Goal: Task Accomplishment & Management: Manage account settings

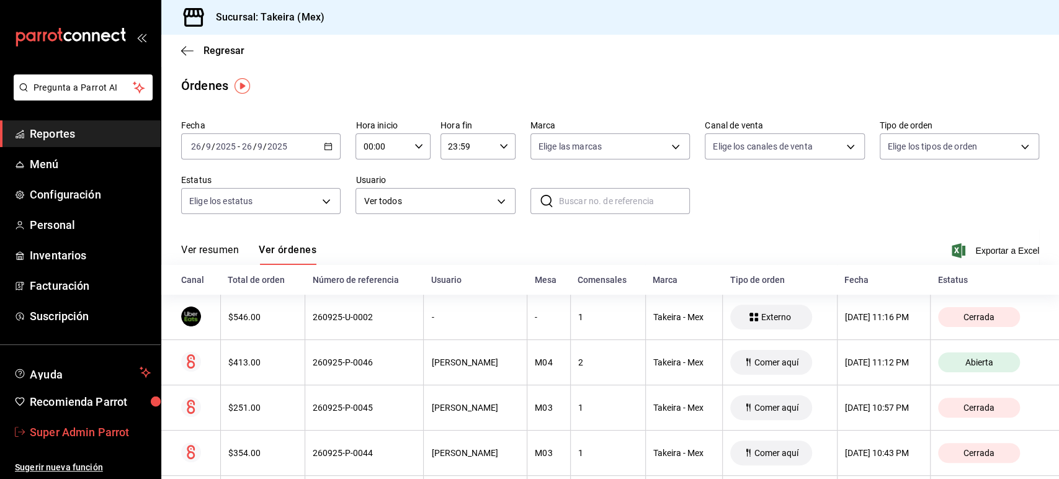
click at [84, 438] on span "Super Admin Parrot" at bounding box center [90, 432] width 121 height 17
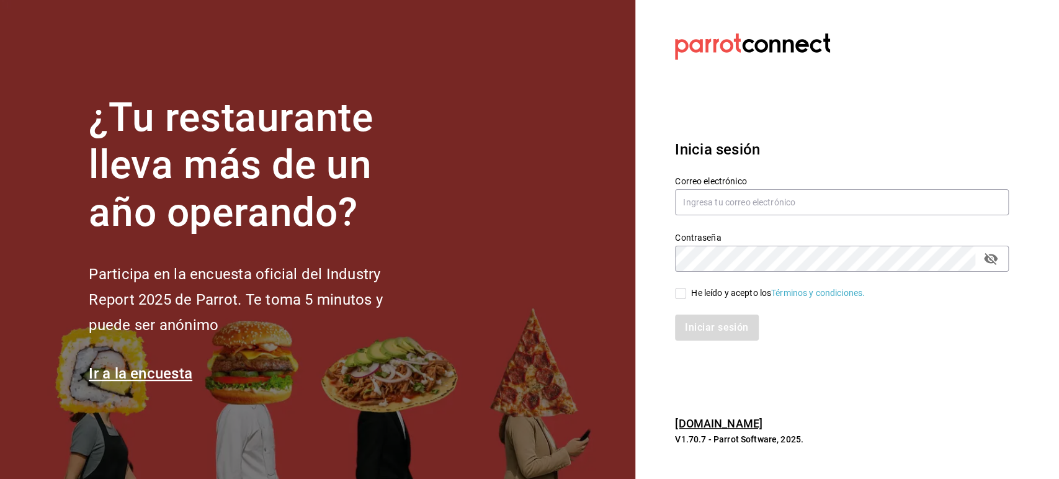
click at [774, 141] on h3 "Inicia sesión" at bounding box center [842, 149] width 334 height 22
click at [723, 195] on input "text" at bounding box center [842, 202] width 334 height 26
paste input ""saladedesquite@coacalco.com ""
click at [719, 195] on input ""saladedesquite@coacalco.com "" at bounding box center [842, 202] width 334 height 26
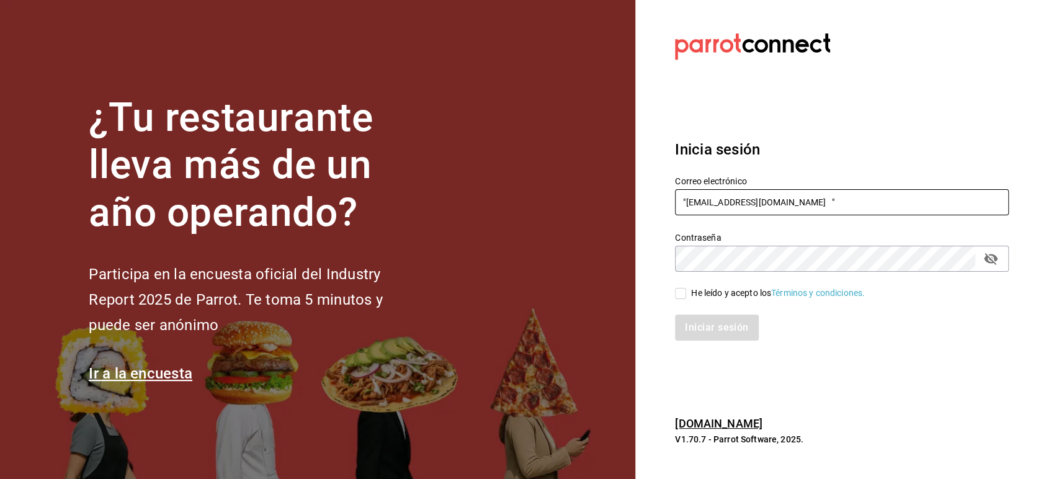
click at [719, 195] on input ""saladedesquite@coacalco.com "" at bounding box center [842, 202] width 334 height 26
paste input "text"
click at [685, 202] on input ""saladedesquite@coacalco.com" at bounding box center [842, 202] width 334 height 26
type input "saladedesquite@coacalco.com"
click at [696, 292] on div "He leído y acepto los Términos y condiciones." at bounding box center [778, 293] width 174 height 13
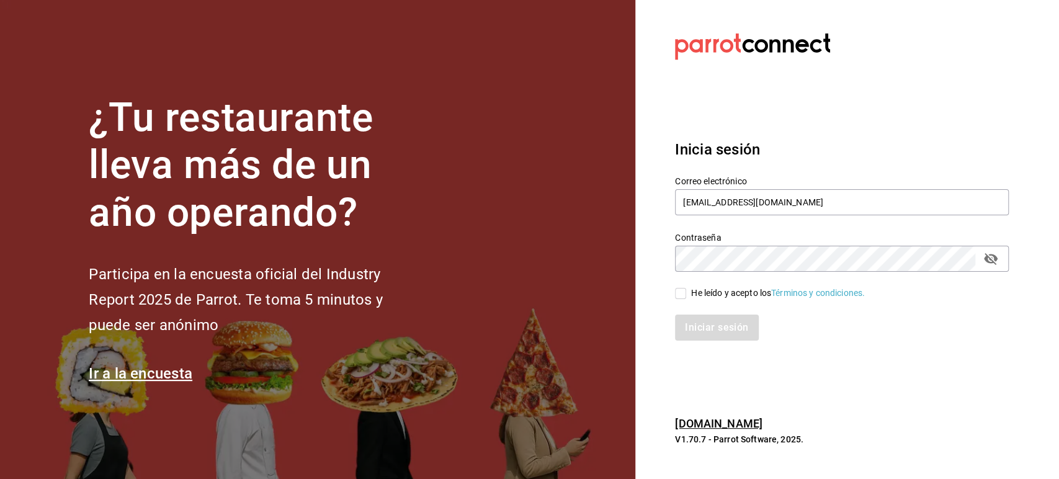
click at [686, 292] on input "He leído y acepto los Términos y condiciones." at bounding box center [680, 293] width 11 height 11
checkbox input "true"
click at [709, 320] on button "Iniciar sesión" at bounding box center [717, 328] width 84 height 26
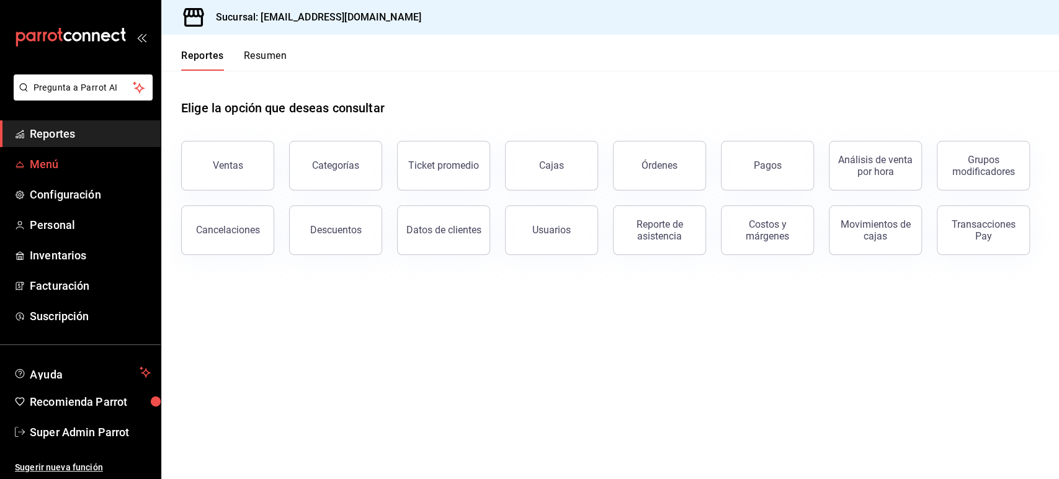
click at [70, 156] on span "Menú" at bounding box center [90, 164] width 121 height 17
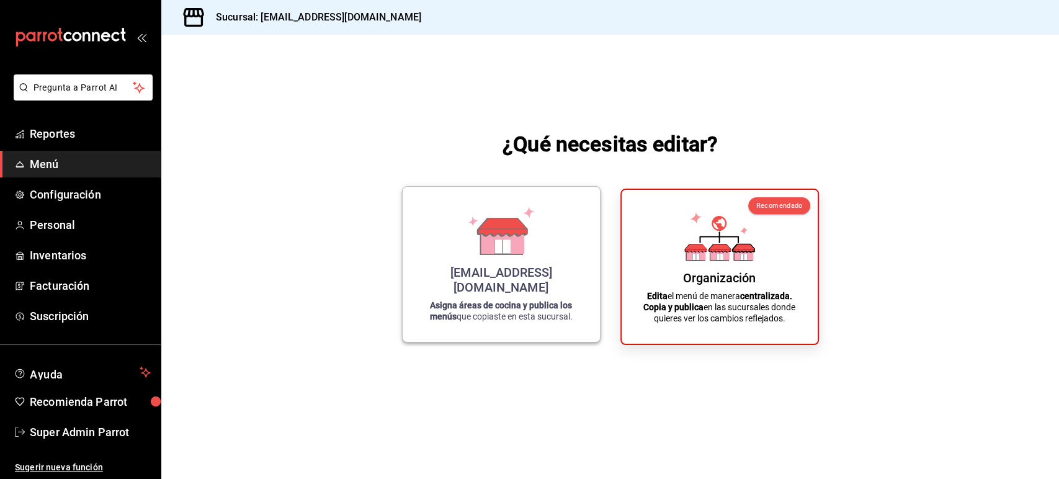
click at [503, 253] on icon at bounding box center [503, 247] width 16 height 14
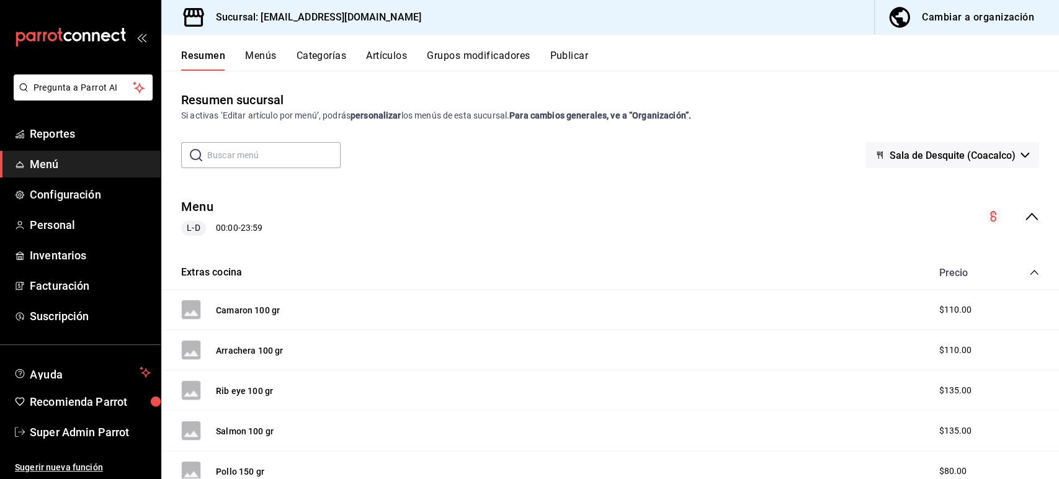
click at [1025, 218] on icon "collapse-menu-row" at bounding box center [1032, 216] width 15 height 15
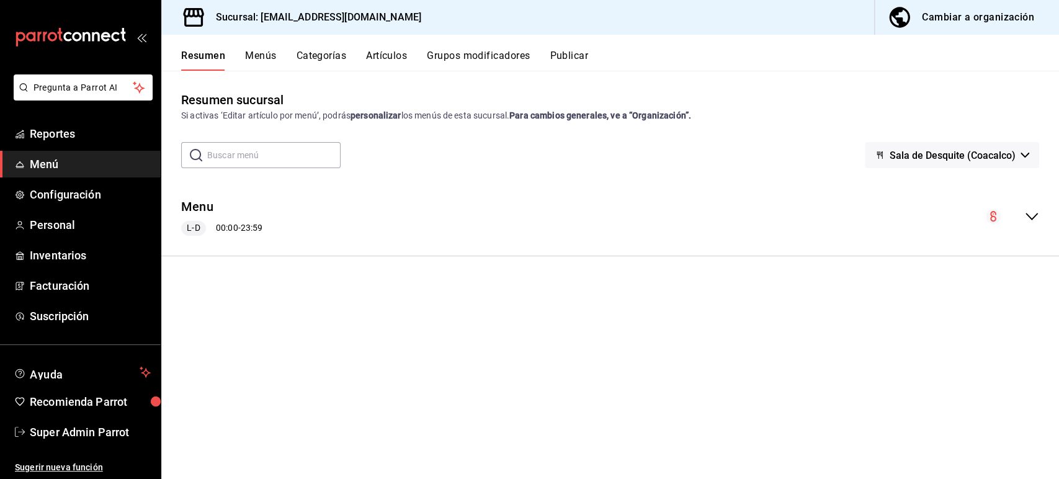
click at [1028, 215] on icon "collapse-menu-row" at bounding box center [1032, 216] width 12 height 7
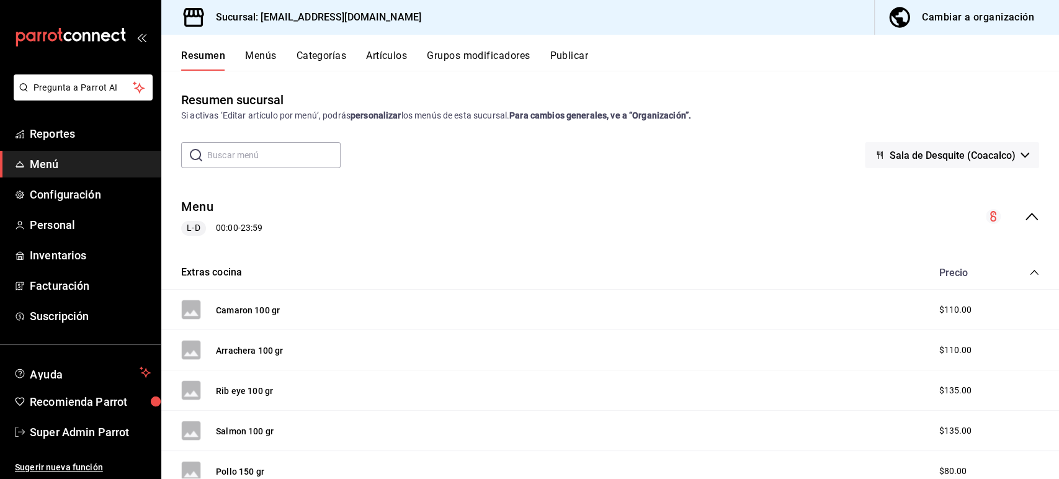
click at [1025, 220] on icon "collapse-menu-row" at bounding box center [1032, 216] width 15 height 15
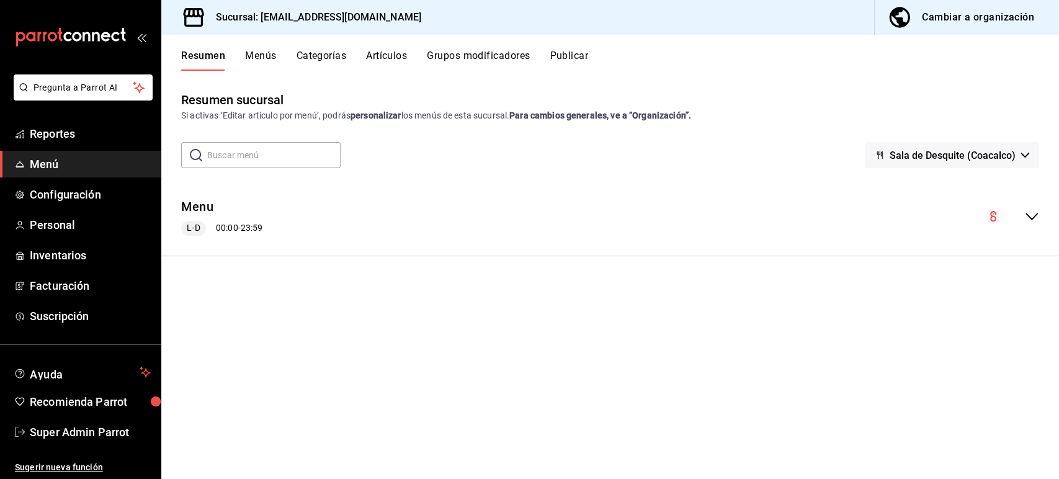
click at [953, 25] on div "Cambiar a organización" at bounding box center [978, 17] width 112 height 17
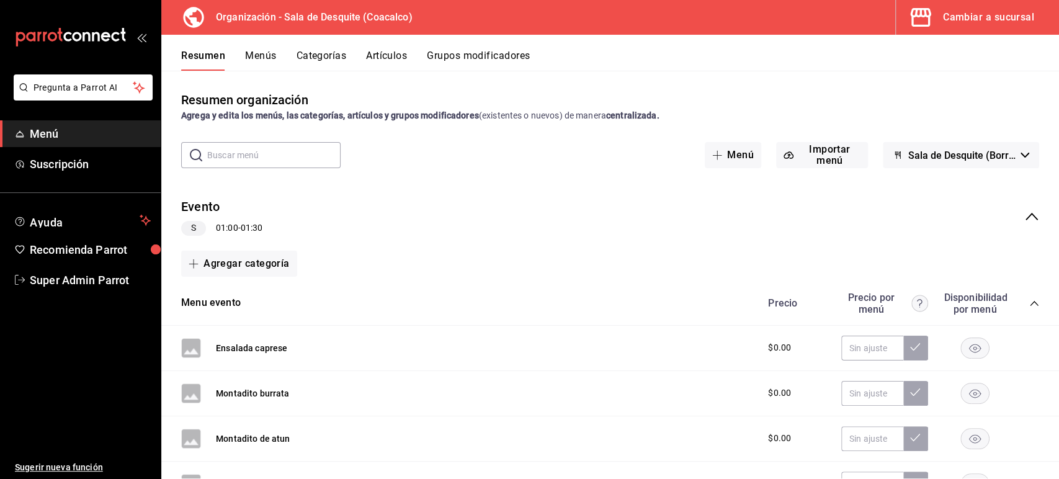
click at [1028, 218] on icon "collapse-menu-row" at bounding box center [1032, 216] width 15 height 15
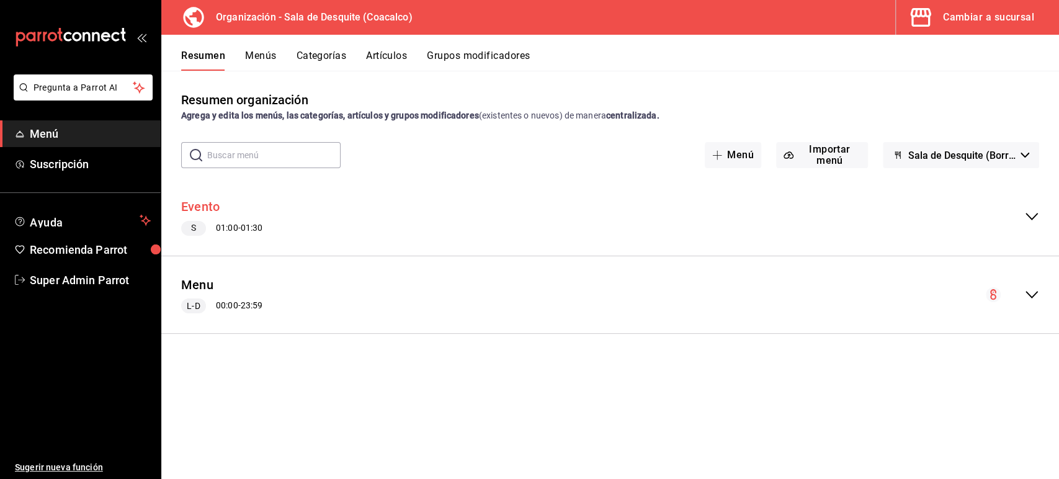
click at [201, 207] on button "Evento" at bounding box center [200, 207] width 38 height 18
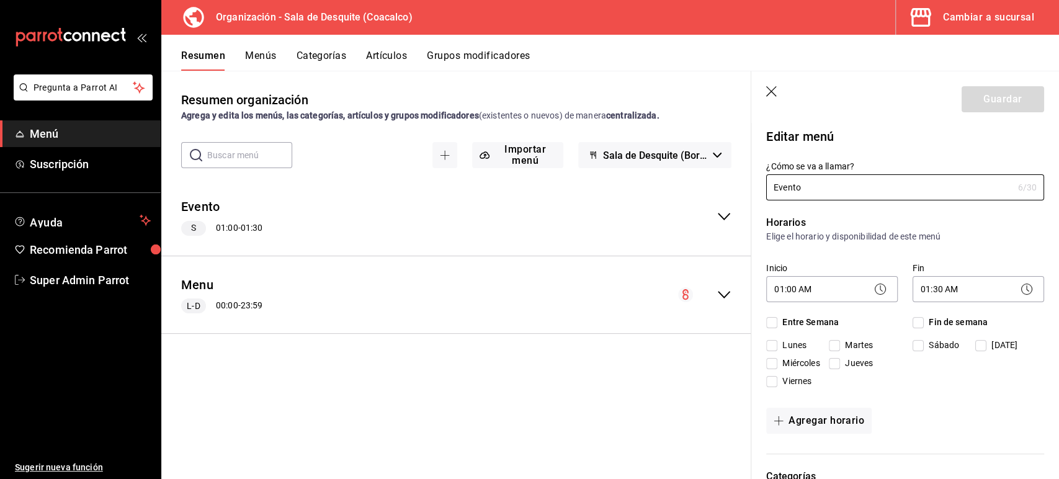
checkbox input "true"
click at [776, 91] on icon "button" at bounding box center [772, 92] width 12 height 12
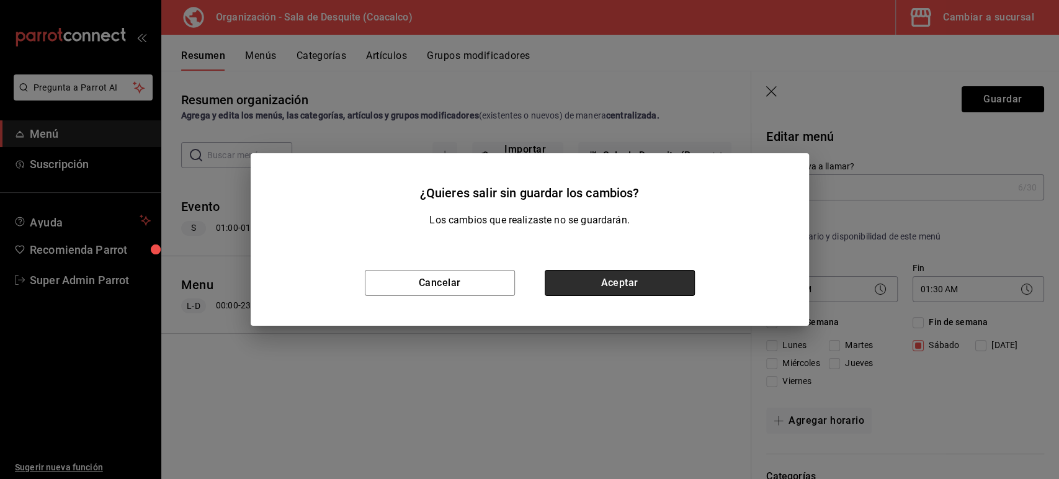
click at [589, 292] on button "Aceptar" at bounding box center [620, 283] width 150 height 26
type input "1759011798707"
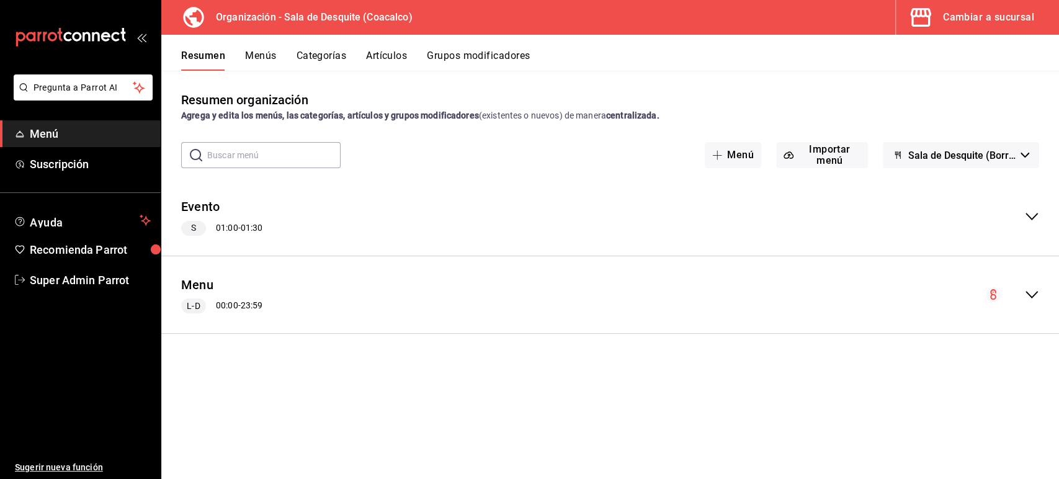
checkbox input "false"
click at [1028, 220] on icon "collapse-menu-row" at bounding box center [1032, 216] width 15 height 15
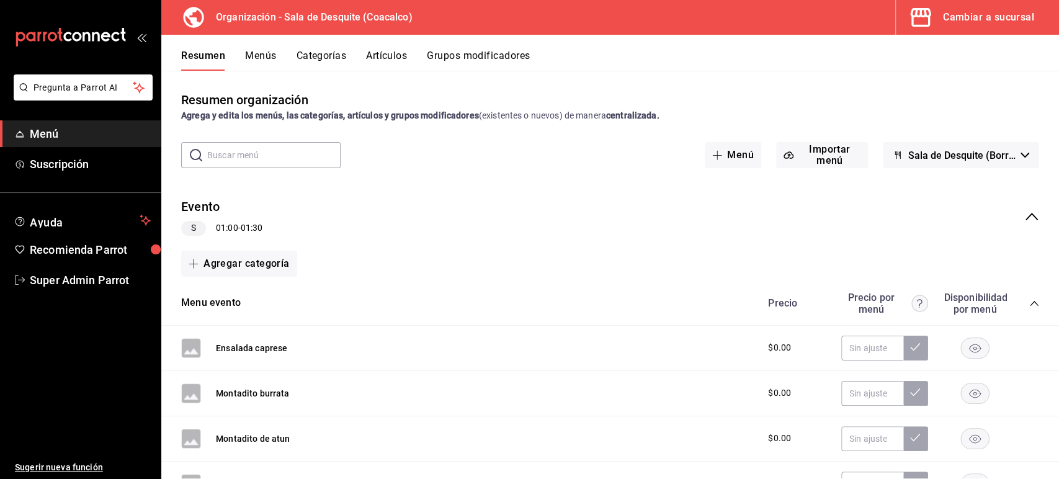
scroll to position [91, 0]
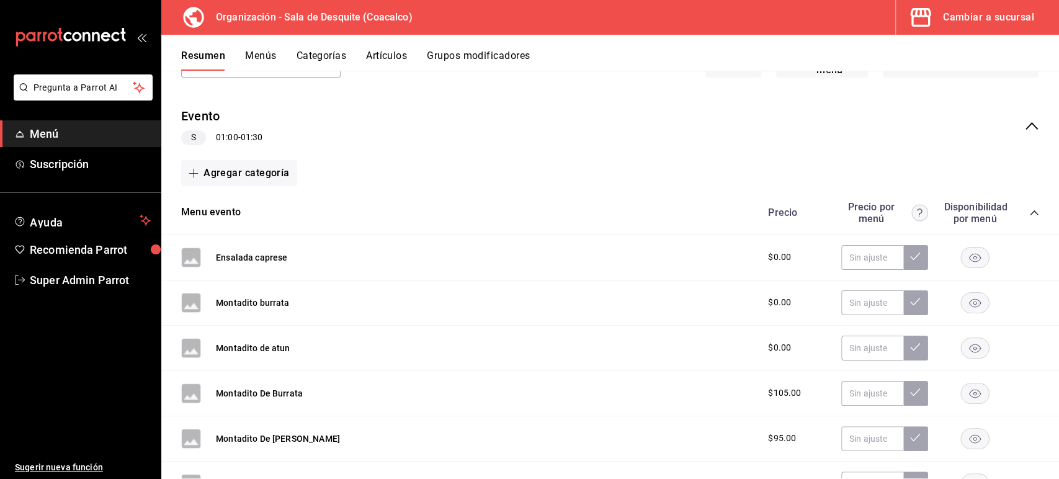
click at [1030, 212] on icon "collapse-category-row" at bounding box center [1035, 213] width 10 height 10
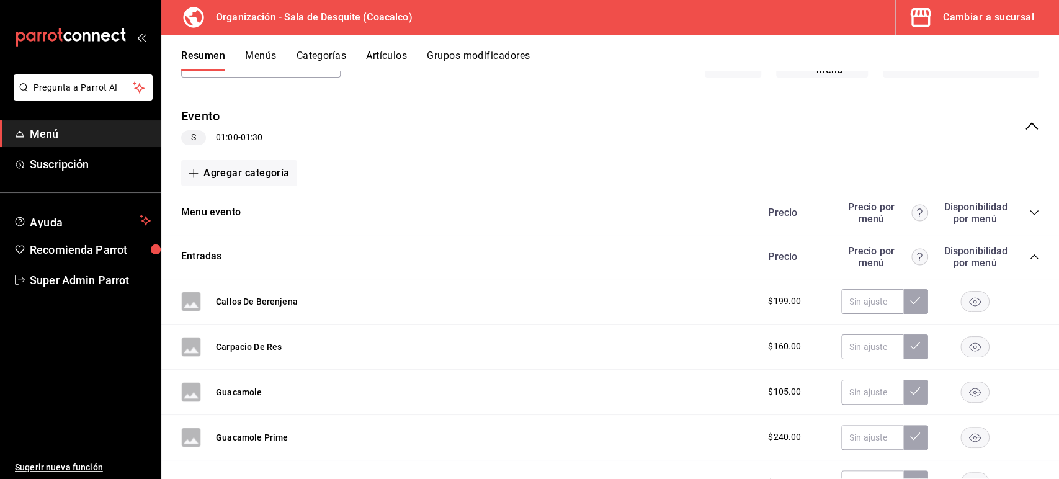
click at [1030, 252] on icon "collapse-category-row" at bounding box center [1035, 257] width 10 height 10
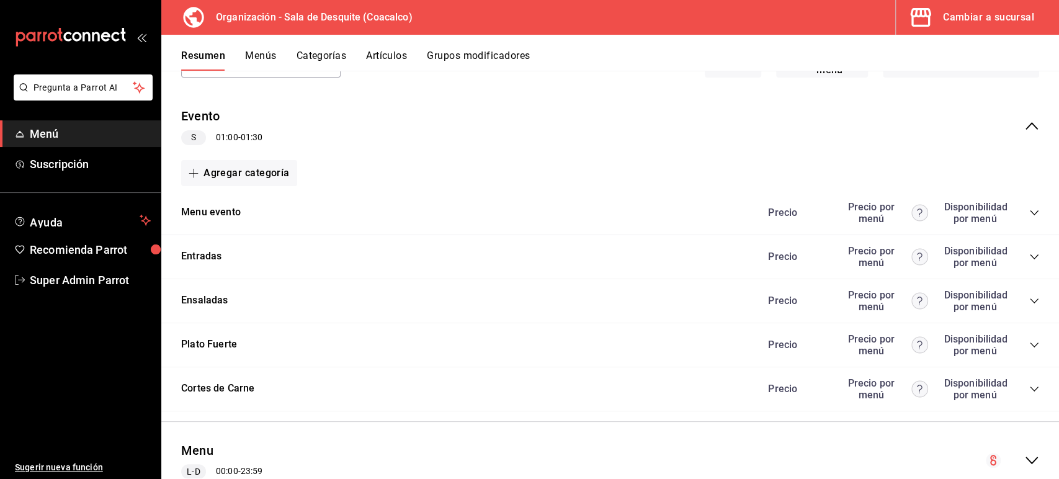
click at [1030, 212] on icon "collapse-category-row" at bounding box center [1034, 212] width 8 height 5
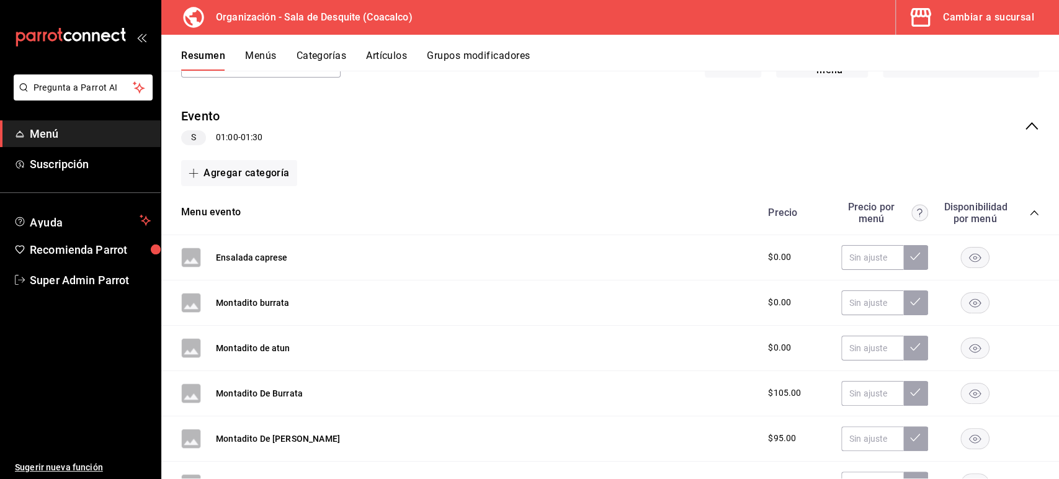
click at [1030, 212] on icon "collapse-category-row" at bounding box center [1035, 213] width 10 height 10
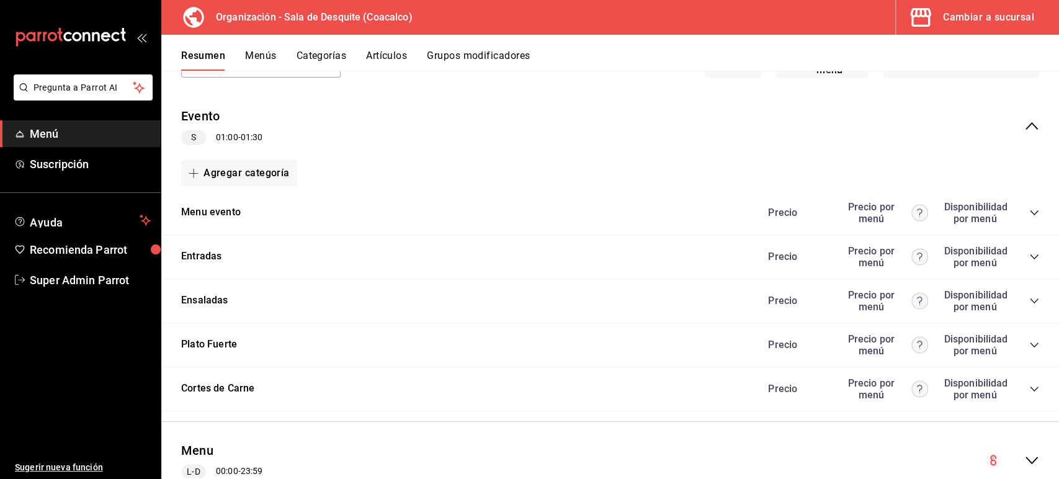
click at [1030, 259] on icon "collapse-category-row" at bounding box center [1035, 257] width 10 height 10
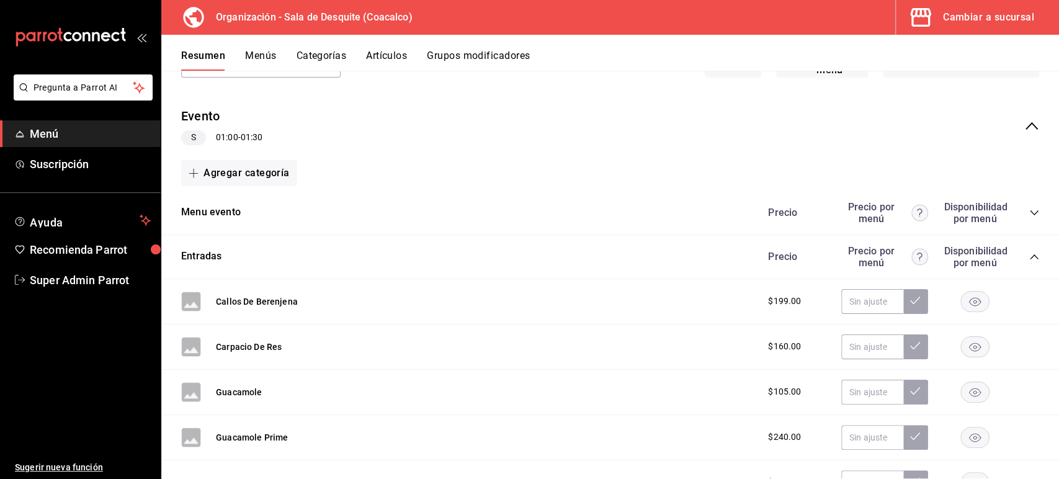
click at [1030, 259] on icon "collapse-category-row" at bounding box center [1035, 257] width 10 height 10
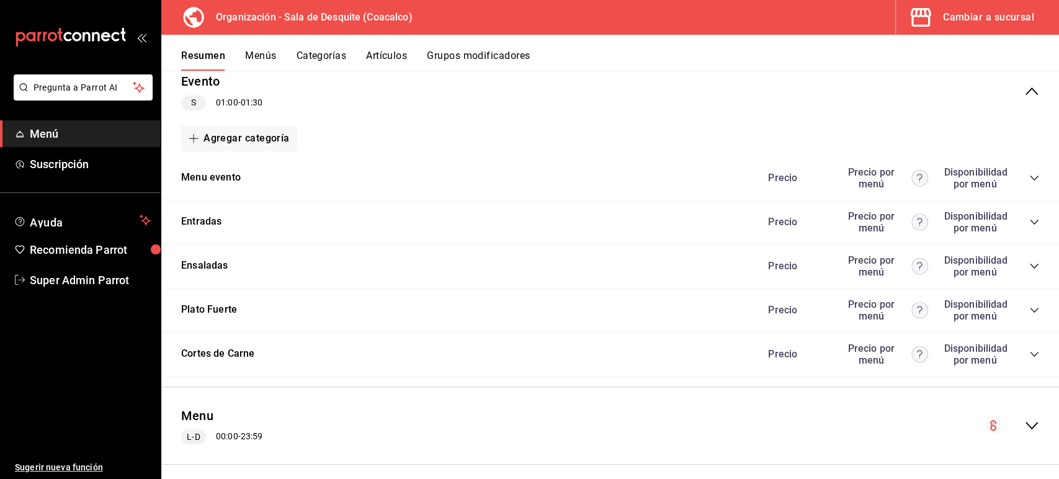
scroll to position [127, 0]
click at [92, 284] on span "Super Admin Parrot" at bounding box center [90, 280] width 121 height 17
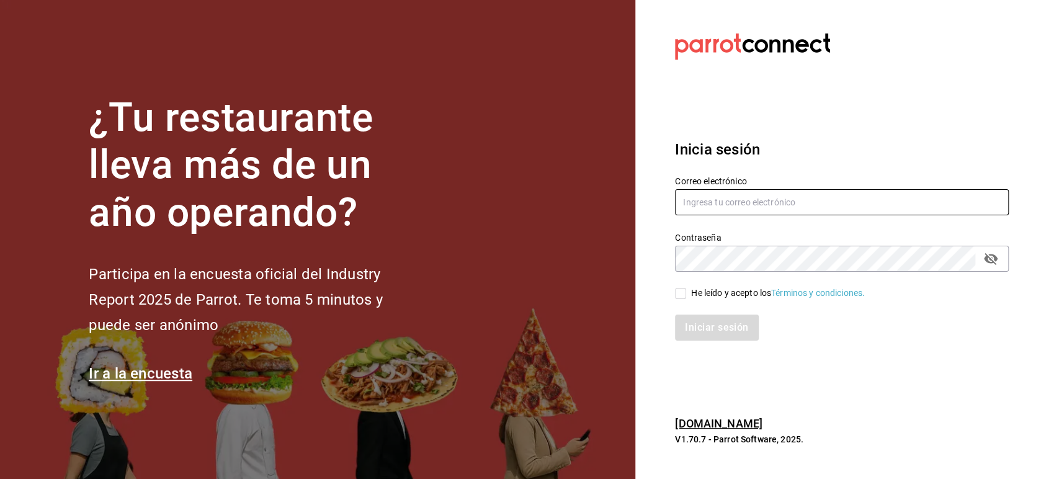
click at [723, 213] on input "text" at bounding box center [842, 202] width 334 height 26
paste input "depp@gm.com"
type input "depp@gm.com"
click at [724, 272] on div "He leído y acepto los Términos y condiciones." at bounding box center [834, 286] width 349 height 29
click at [680, 294] on input "He leído y acepto los Términos y condiciones." at bounding box center [680, 293] width 11 height 11
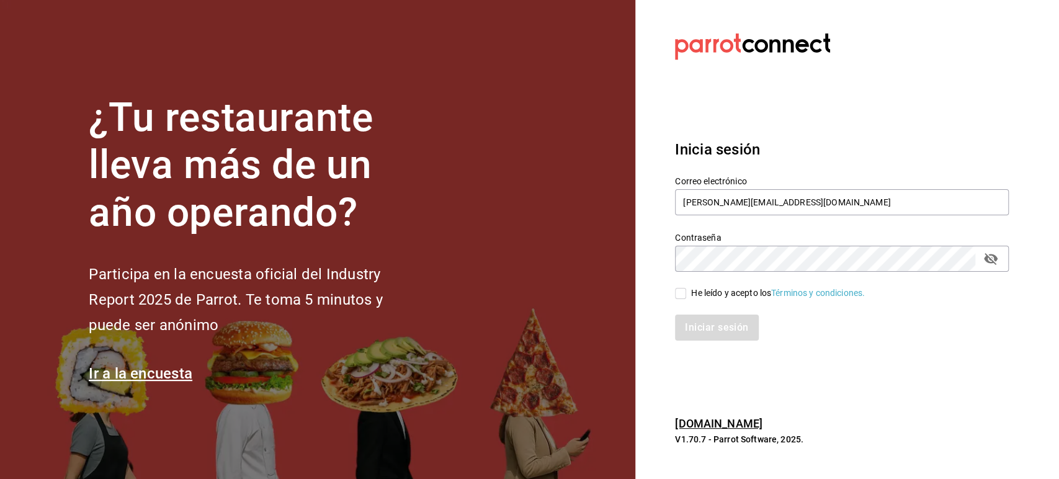
checkbox input "true"
click at [705, 339] on button "Iniciar sesión" at bounding box center [717, 328] width 84 height 26
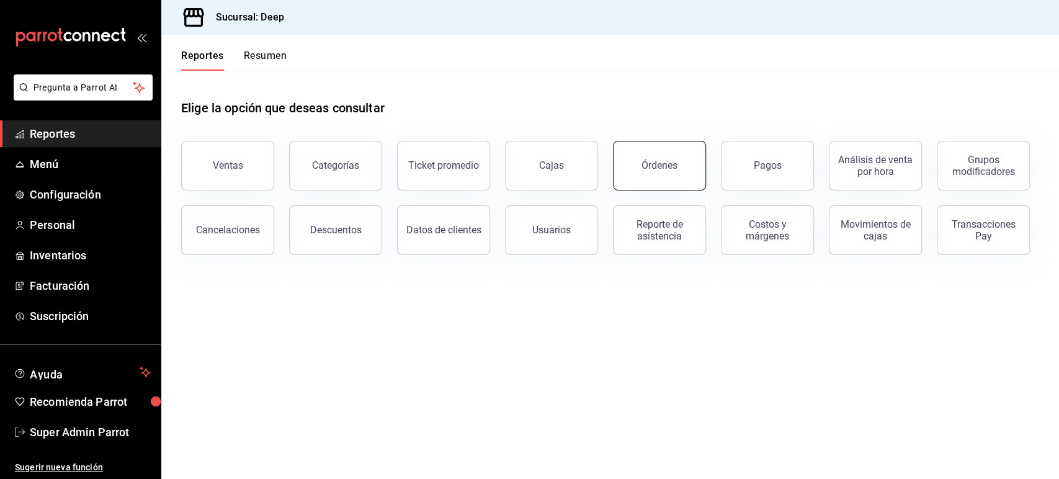
click at [649, 166] on div "Órdenes" at bounding box center [660, 165] width 36 height 12
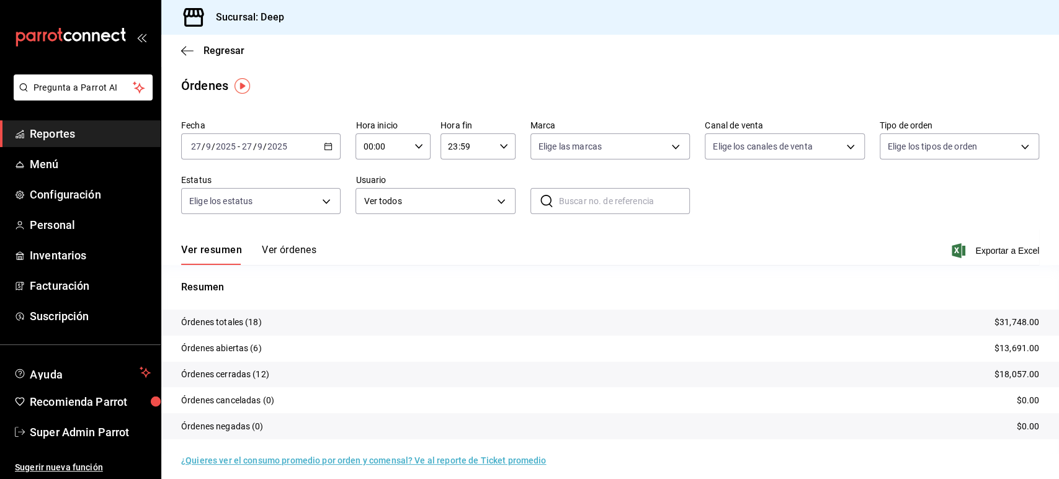
click at [311, 252] on button "Ver órdenes" at bounding box center [289, 254] width 55 height 21
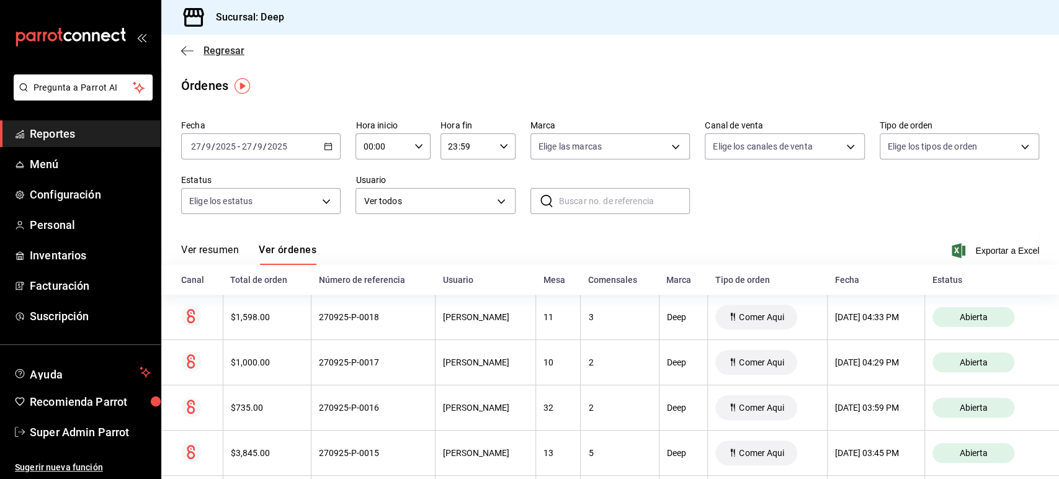
click at [190, 55] on icon "button" at bounding box center [187, 50] width 12 height 11
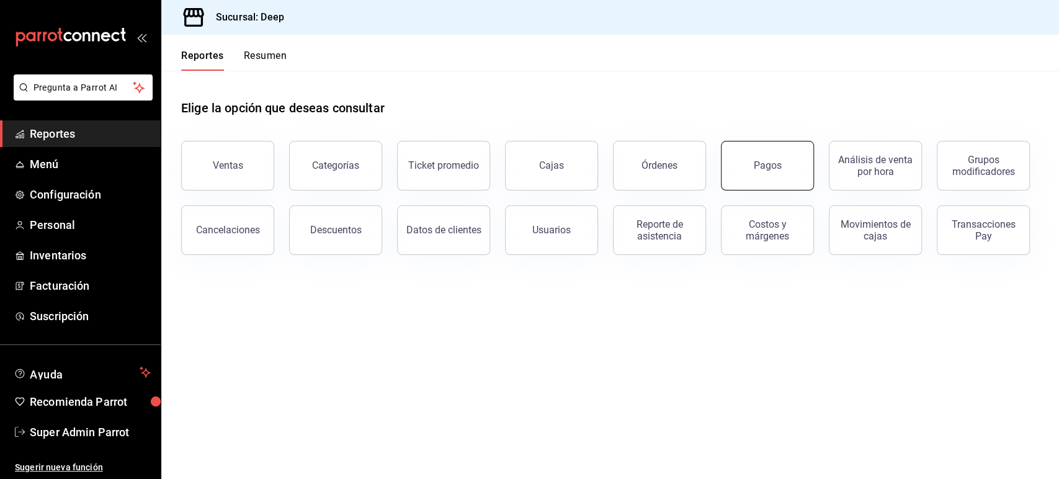
click at [797, 171] on button "Pagos" at bounding box center [767, 166] width 93 height 50
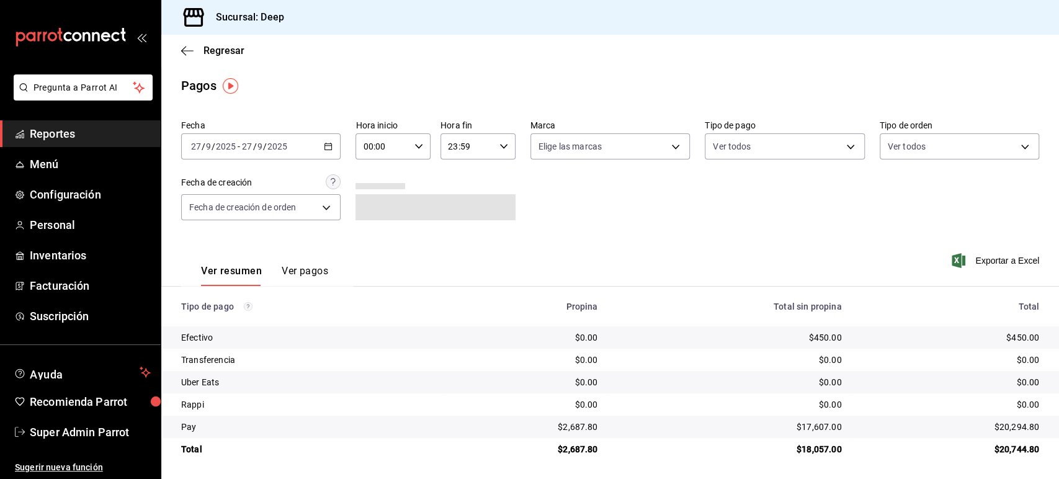
click at [309, 264] on div "Ver resumen Ver pagos" at bounding box center [254, 268] width 147 height 36
click at [313, 272] on button "Ver pagos" at bounding box center [305, 275] width 47 height 21
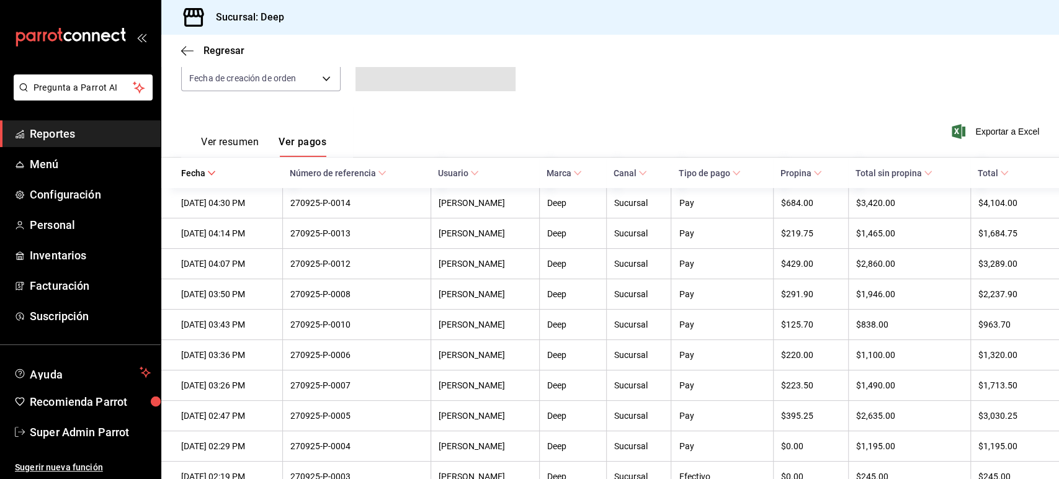
scroll to position [65, 0]
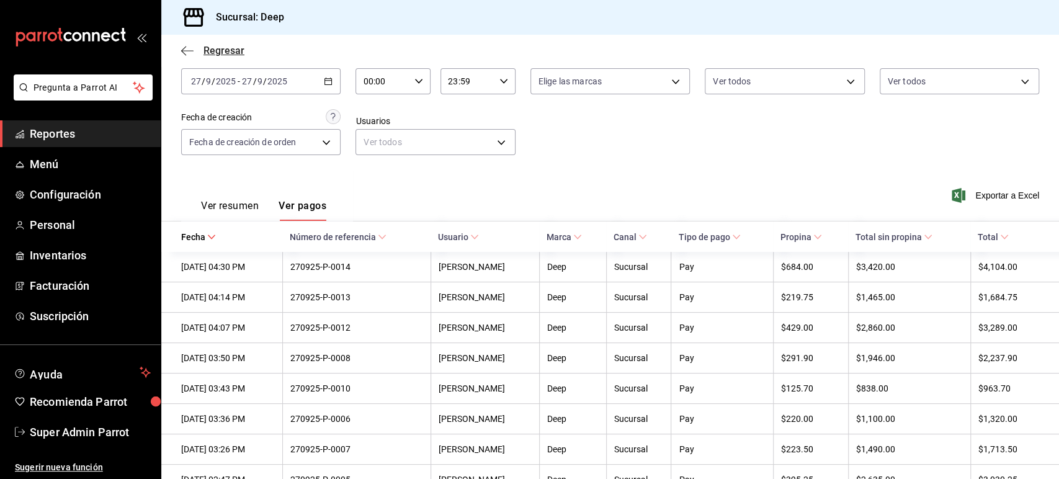
click at [187, 52] on icon "button" at bounding box center [187, 50] width 12 height 11
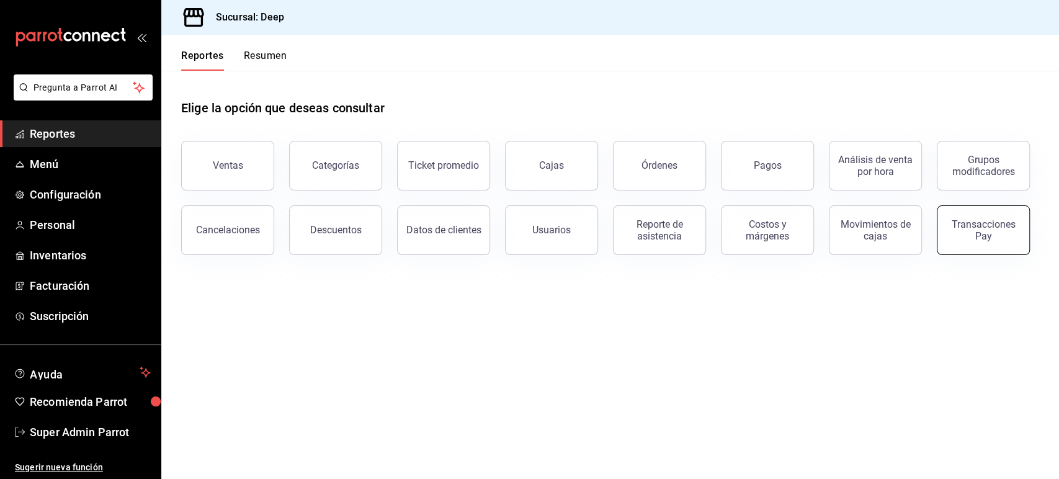
click at [994, 236] on div "Transacciones Pay" at bounding box center [983, 230] width 77 height 24
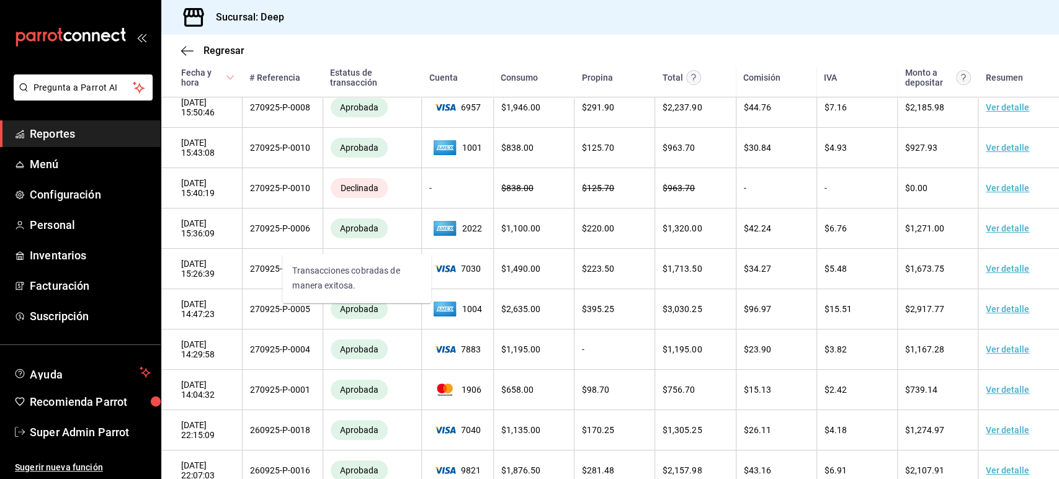
scroll to position [308, 0]
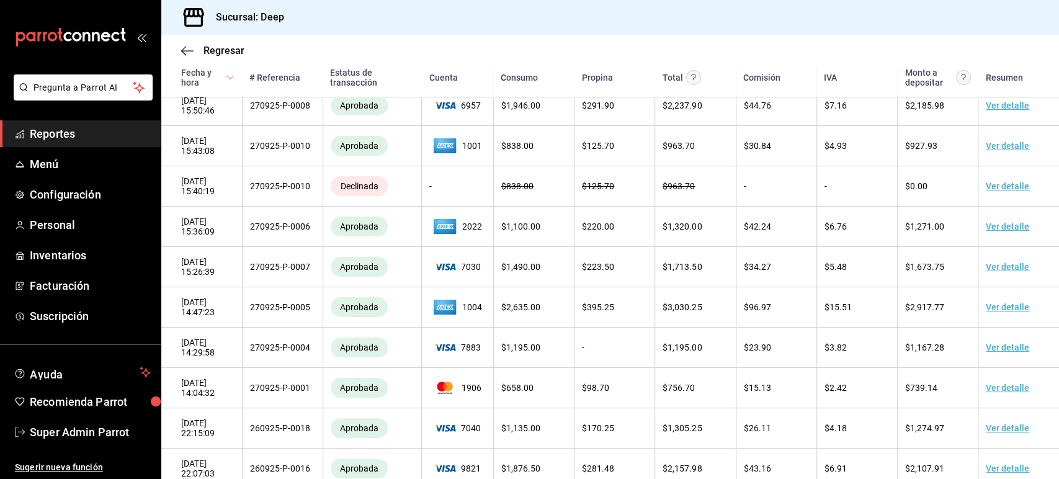
click at [809, 29] on div "Sucursal: Deep" at bounding box center [610, 17] width 898 height 35
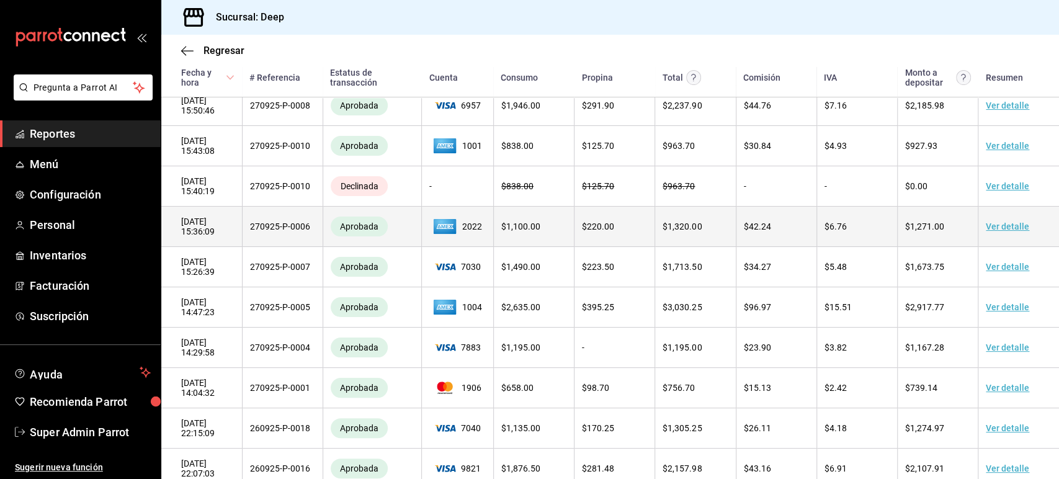
scroll to position [0, 0]
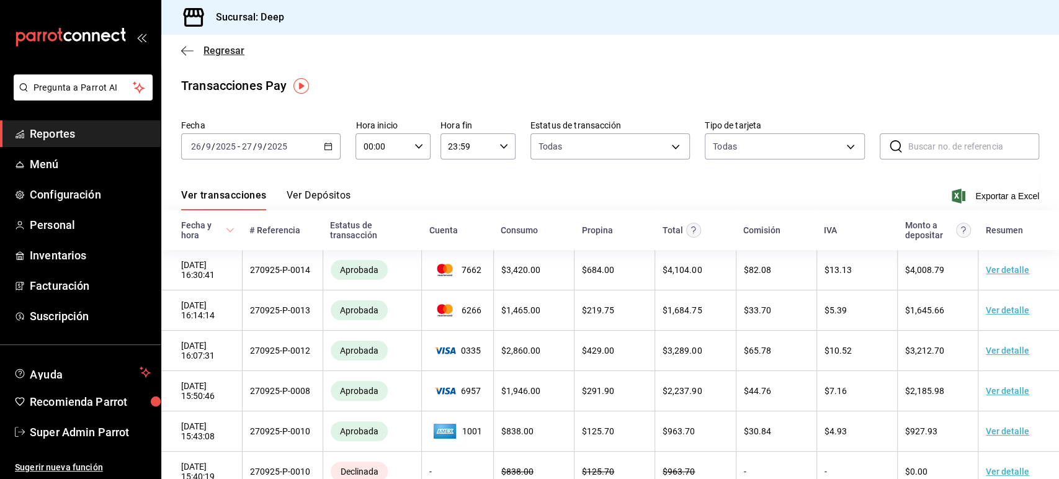
click at [186, 53] on icon "button" at bounding box center [187, 50] width 12 height 11
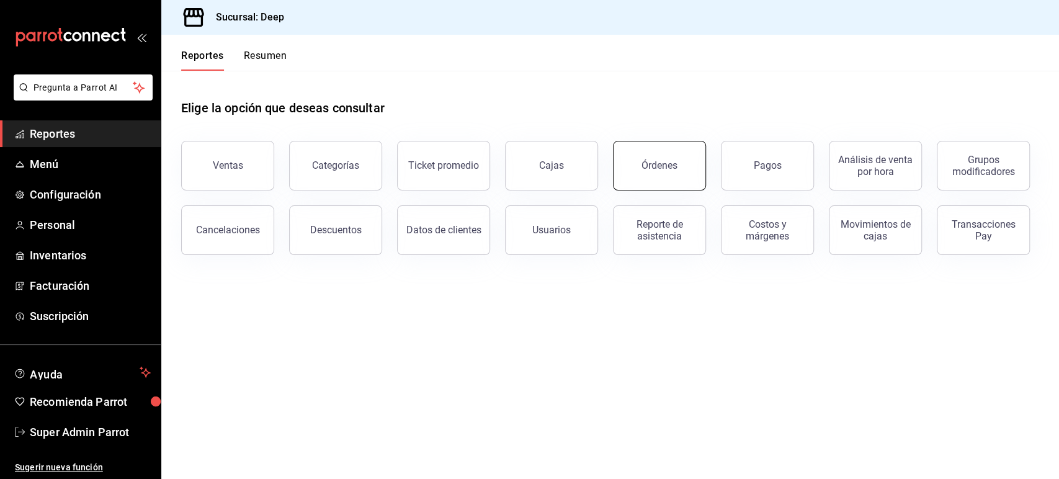
click at [693, 168] on button "Órdenes" at bounding box center [659, 166] width 93 height 50
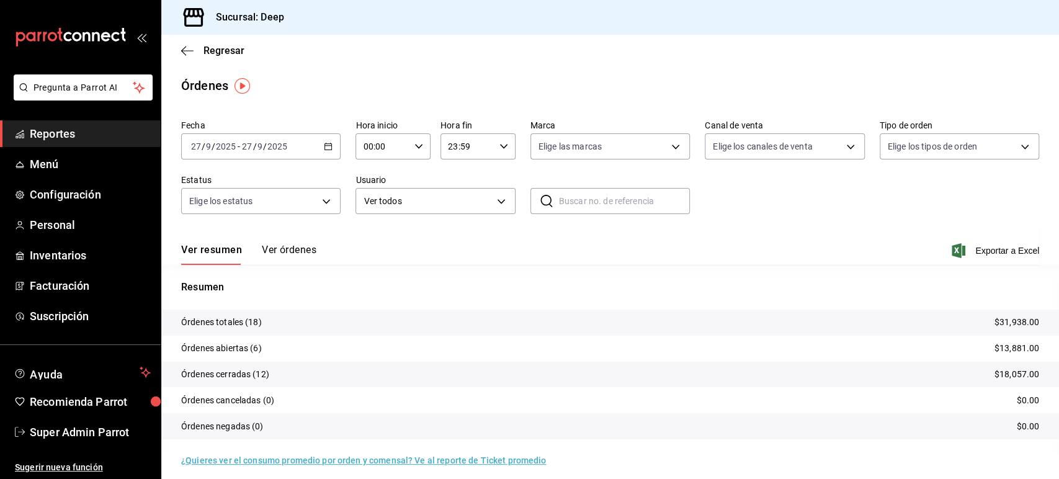
click at [309, 251] on button "Ver órdenes" at bounding box center [289, 254] width 55 height 21
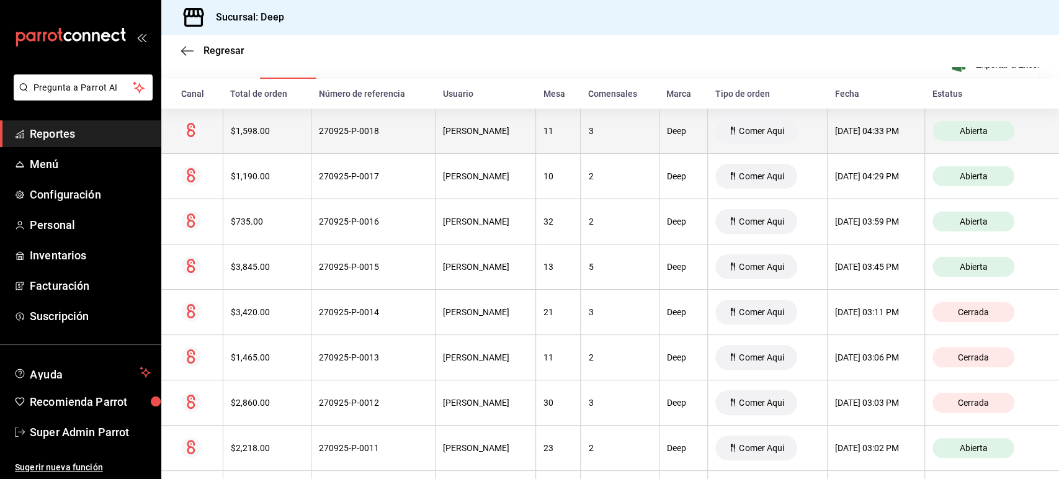
scroll to position [193, 0]
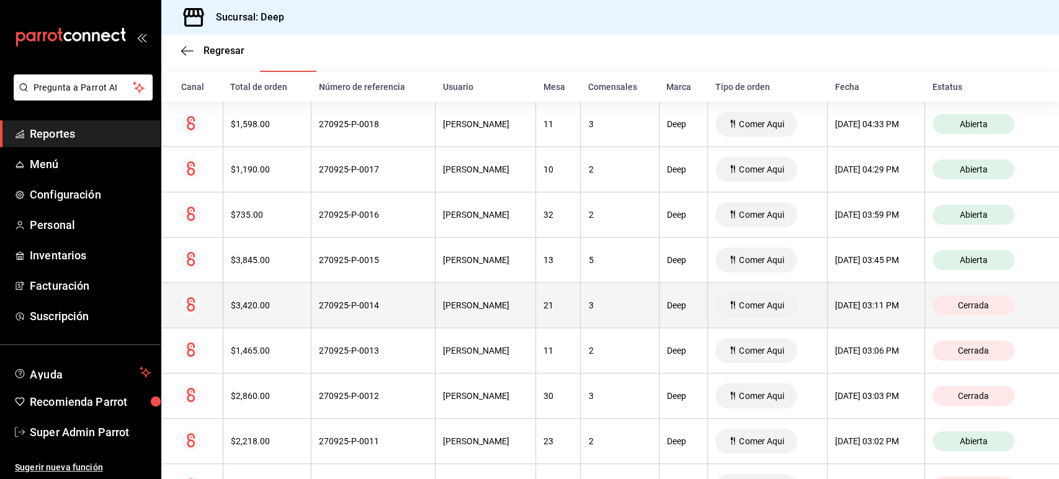
click at [312, 302] on th "270925-P-0014" at bounding box center [374, 305] width 124 height 45
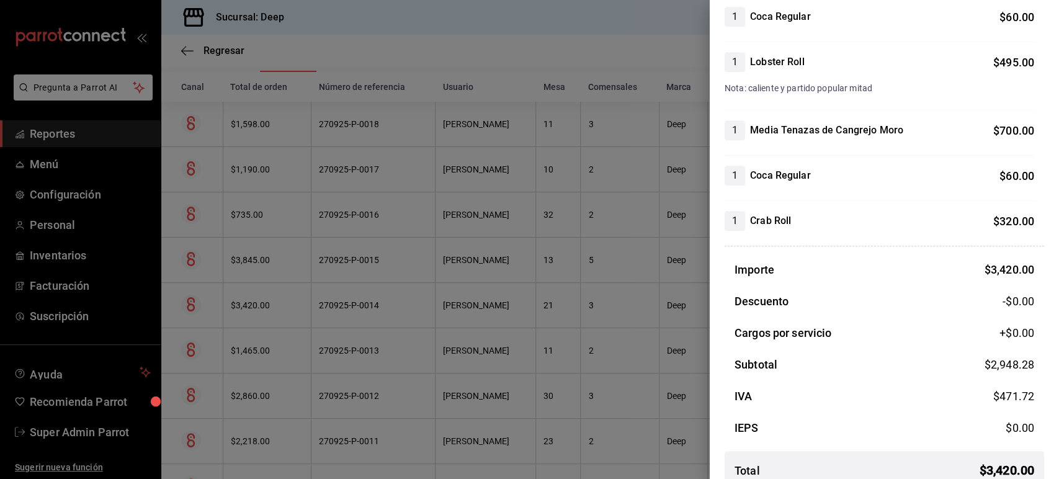
scroll to position [566, 0]
